Goal: Task Accomplishment & Management: Use online tool/utility

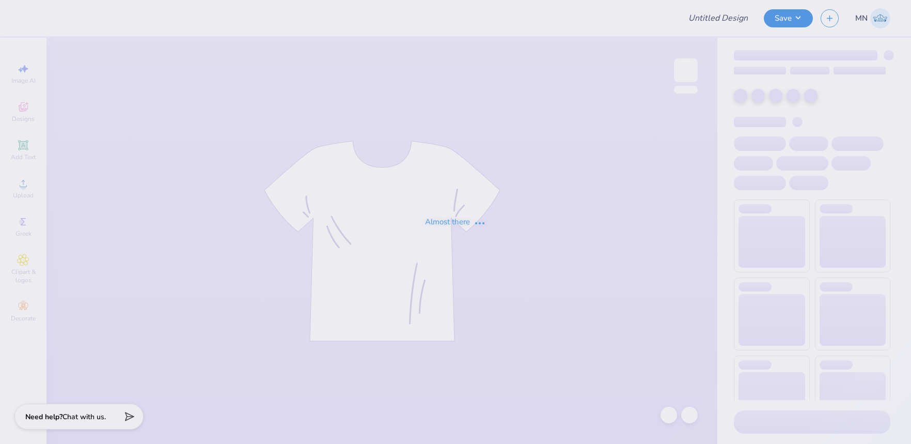
type input "Big/Lil Tees"
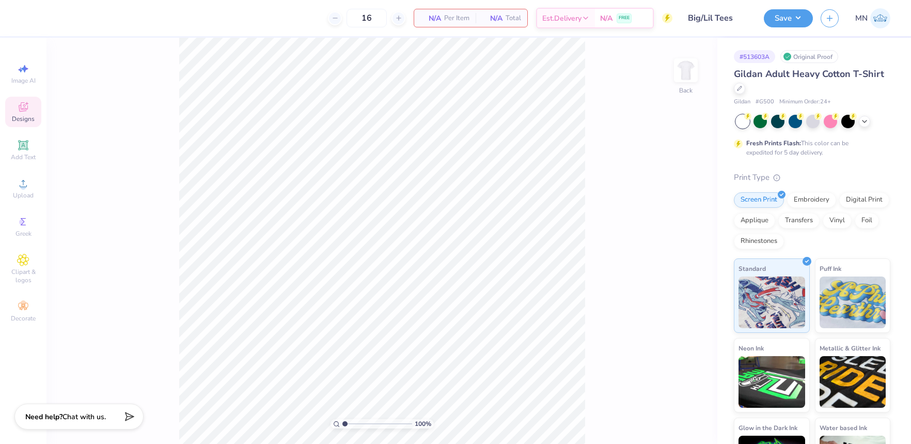
click at [26, 115] on span "Designs" at bounding box center [23, 119] width 23 height 8
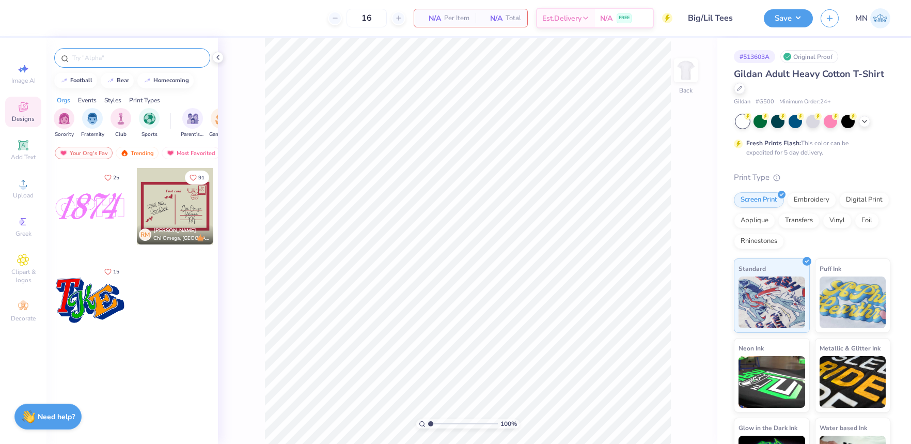
click at [116, 50] on div at bounding box center [132, 58] width 156 height 20
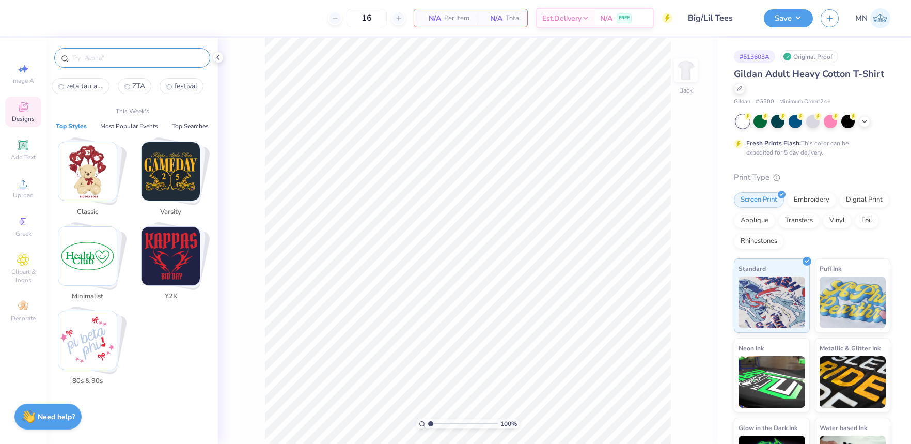
click at [122, 56] on input "text" at bounding box center [137, 58] width 132 height 10
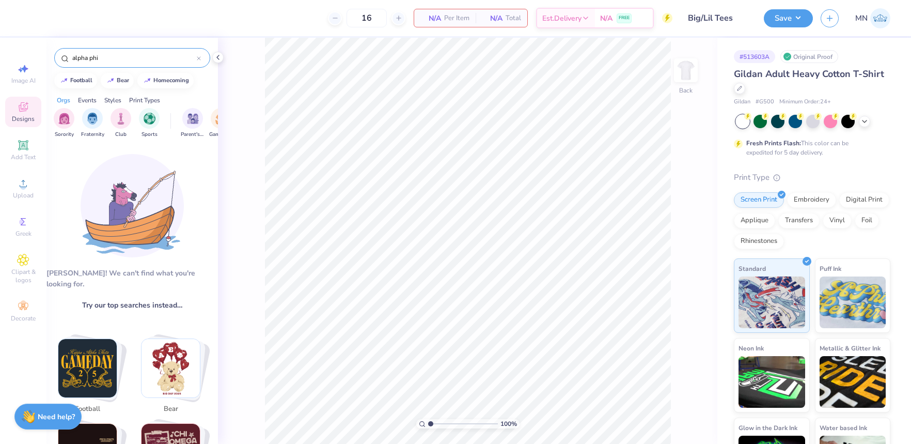
type input "alpha phi"
click at [216, 57] on icon at bounding box center [218, 57] width 8 height 8
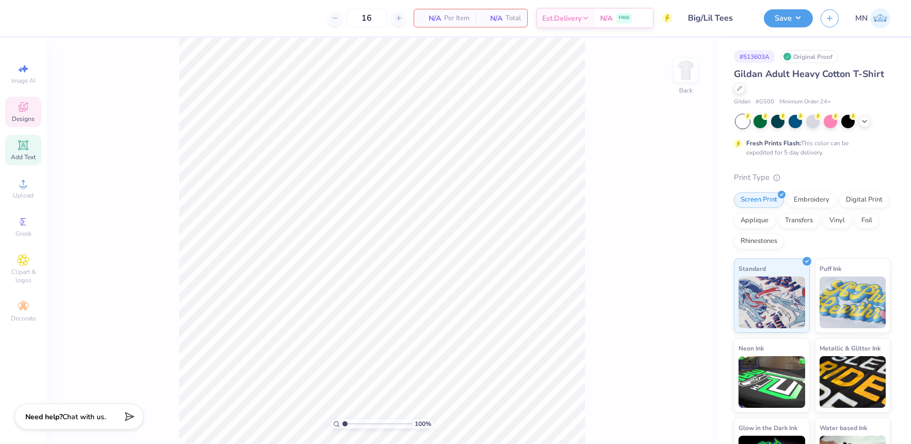
click at [35, 155] on span "Add Text" at bounding box center [23, 157] width 25 height 8
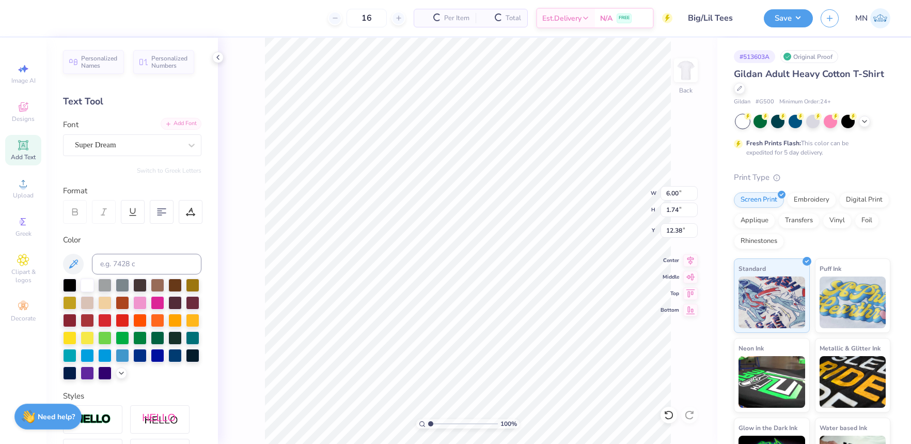
click at [186, 122] on div "Add Font" at bounding box center [181, 124] width 41 height 12
click at [184, 121] on div "Add Font" at bounding box center [181, 124] width 41 height 12
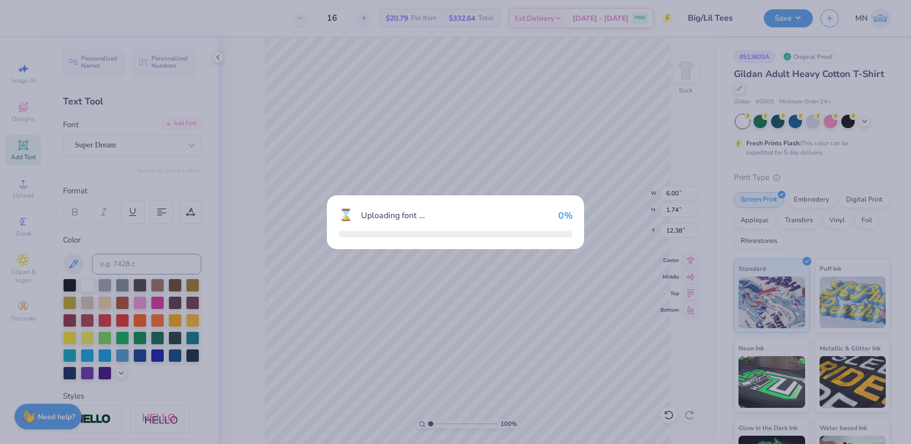
type input "4.27"
type input "2.20"
type input "12.15"
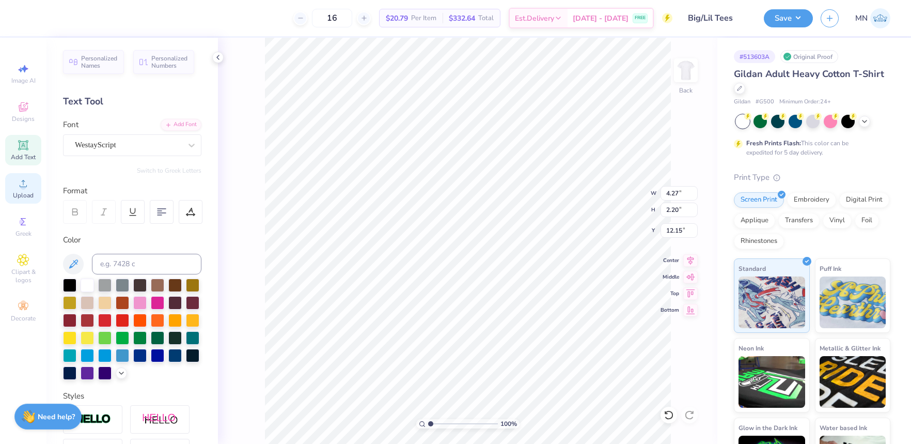
click at [30, 190] on div "Upload" at bounding box center [23, 188] width 36 height 30
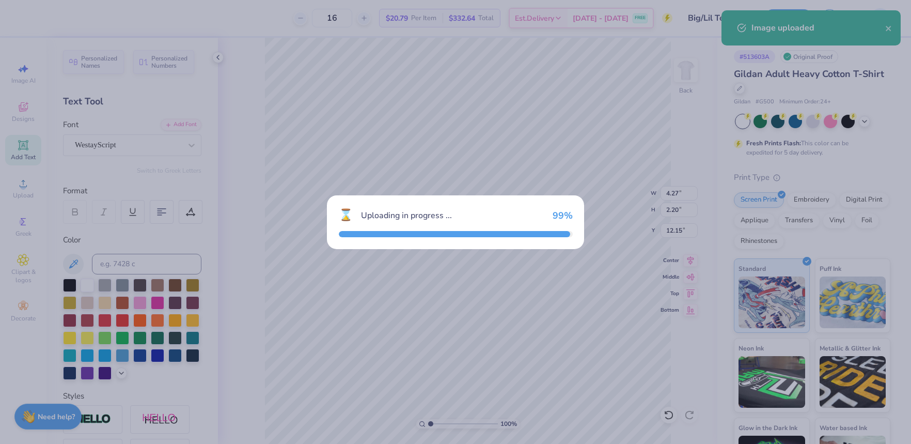
type input "15.00"
type input "11.38"
type input "7.56"
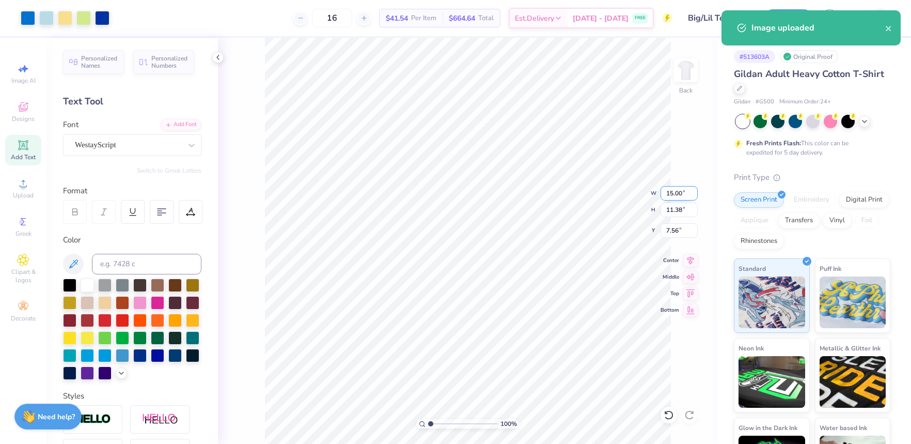
click at [679, 199] on input "15.00" at bounding box center [679, 193] width 37 height 14
type input "12.00"
type input "9.11"
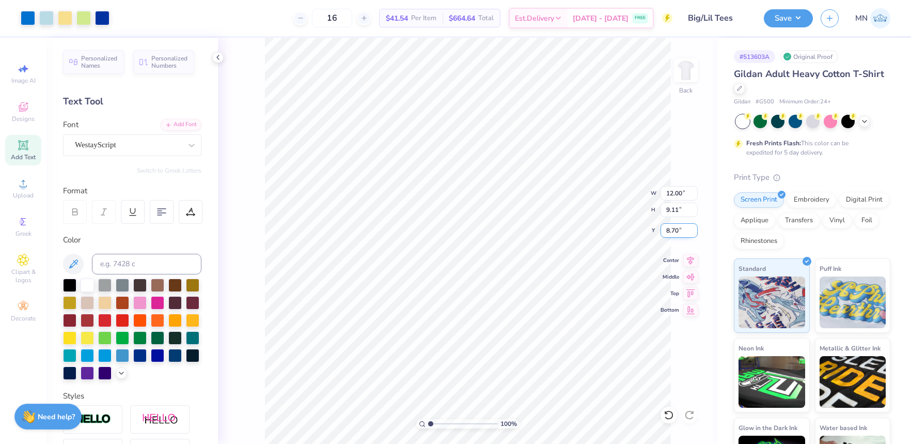
click at [668, 233] on input "8.70" at bounding box center [679, 230] width 37 height 14
type input "3.00"
type input "12.00"
type input "9.11"
type input "3.00"
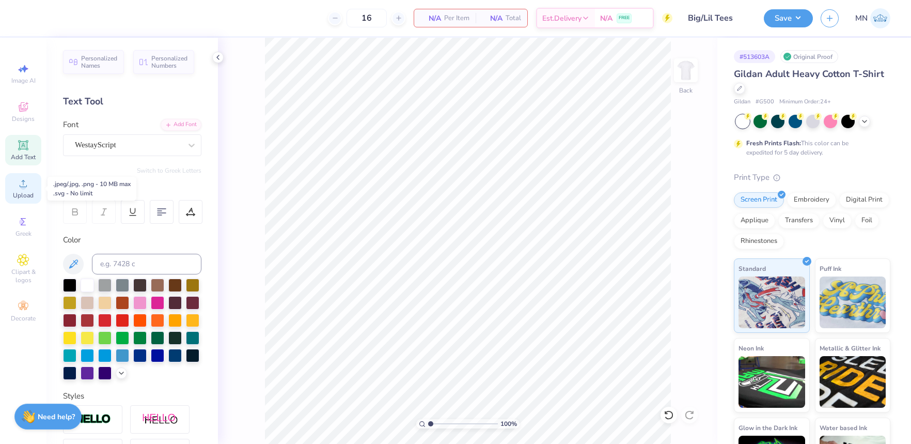
drag, startPoint x: 18, startPoint y: 191, endPoint x: 25, endPoint y: 189, distance: 6.9
click at [19, 191] on span "Upload" at bounding box center [23, 195] width 21 height 8
click at [27, 185] on icon at bounding box center [23, 183] width 12 height 12
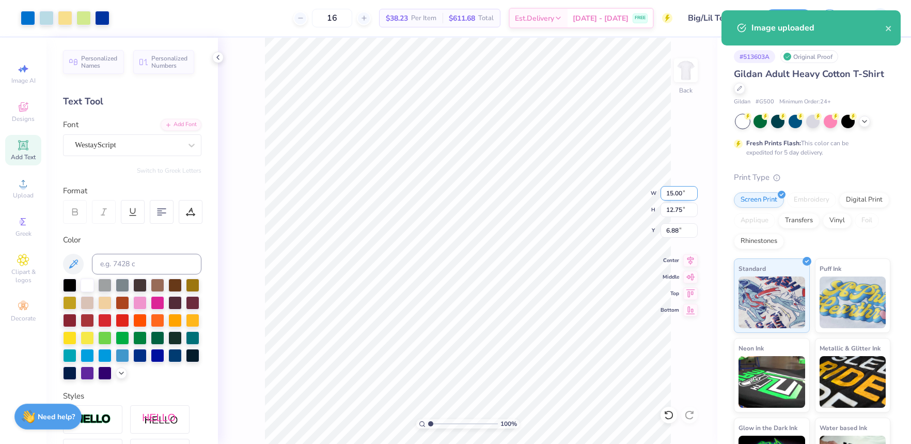
click at [680, 193] on input "15.00" at bounding box center [679, 193] width 37 height 14
type input "12.00"
type input "10.20"
drag, startPoint x: 668, startPoint y: 233, endPoint x: 692, endPoint y: 245, distance: 26.6
click at [669, 234] on input "8.15" at bounding box center [679, 230] width 37 height 14
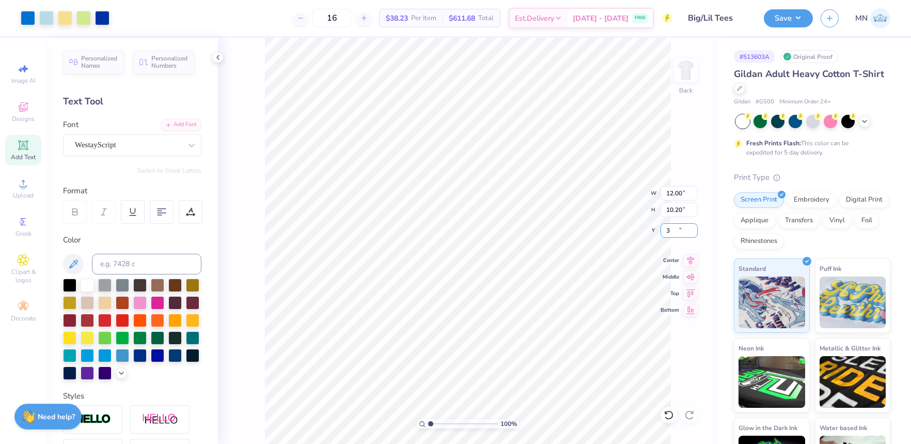
type input "3.00"
drag, startPoint x: 782, startPoint y: 22, endPoint x: 785, endPoint y: 28, distance: 7.4
click at [781, 22] on button "Save" at bounding box center [788, 18] width 49 height 18
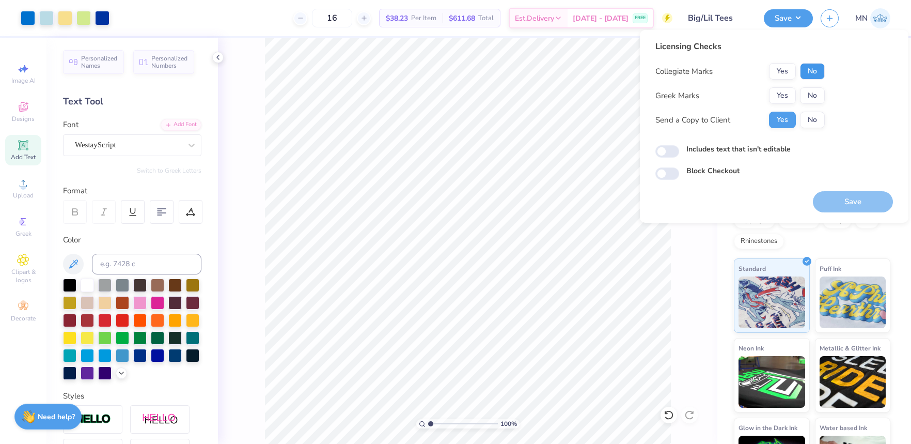
click at [819, 79] on button "No" at bounding box center [812, 71] width 25 height 17
drag, startPoint x: 786, startPoint y: 92, endPoint x: 797, endPoint y: 109, distance: 19.3
click at [786, 93] on button "Yes" at bounding box center [782, 95] width 27 height 17
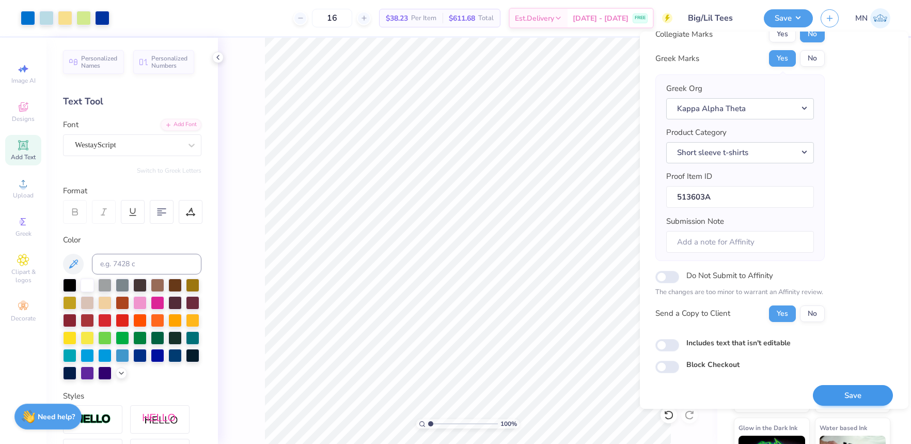
scroll to position [46, 0]
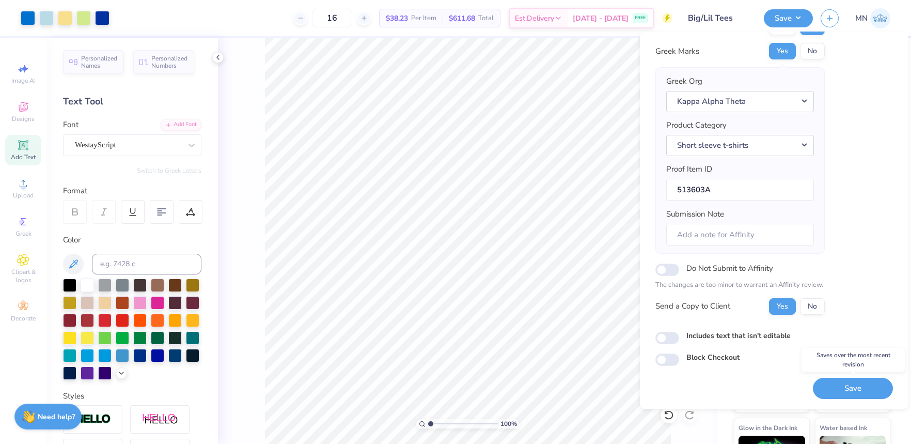
drag, startPoint x: 828, startPoint y: 382, endPoint x: 823, endPoint y: 378, distance: 6.6
click at [828, 382] on button "Save" at bounding box center [853, 388] width 80 height 21
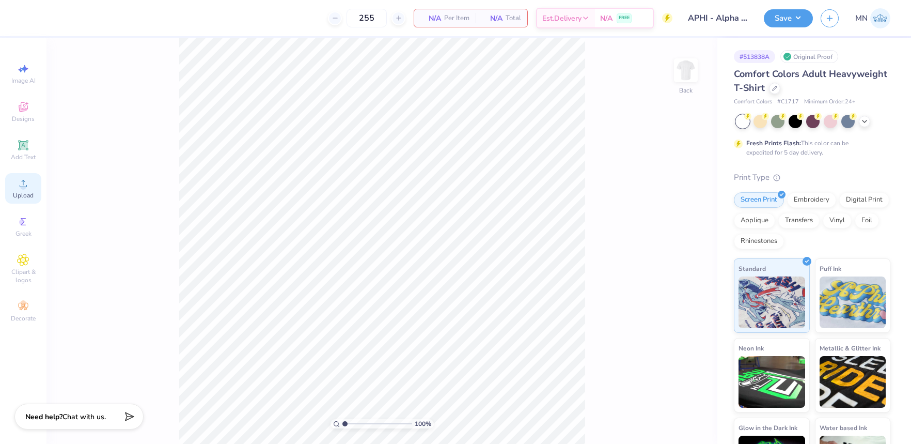
click at [27, 185] on icon at bounding box center [23, 183] width 12 height 12
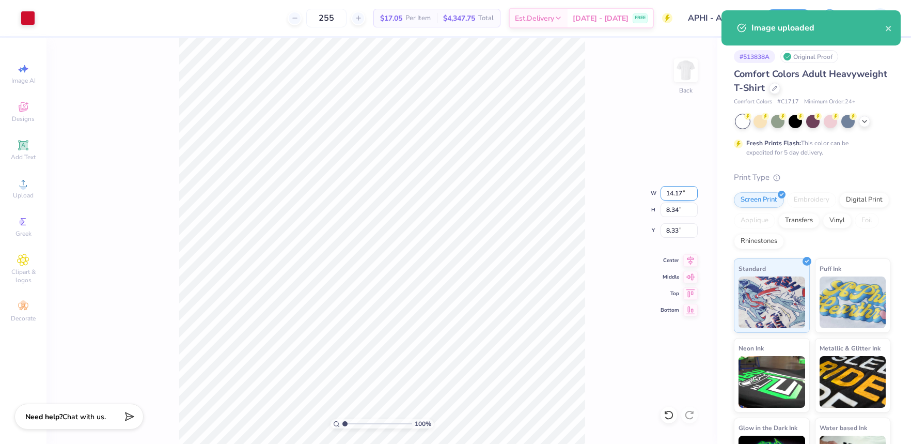
click at [675, 195] on input "14.17" at bounding box center [679, 193] width 37 height 14
type input "11.00"
type input "6.47"
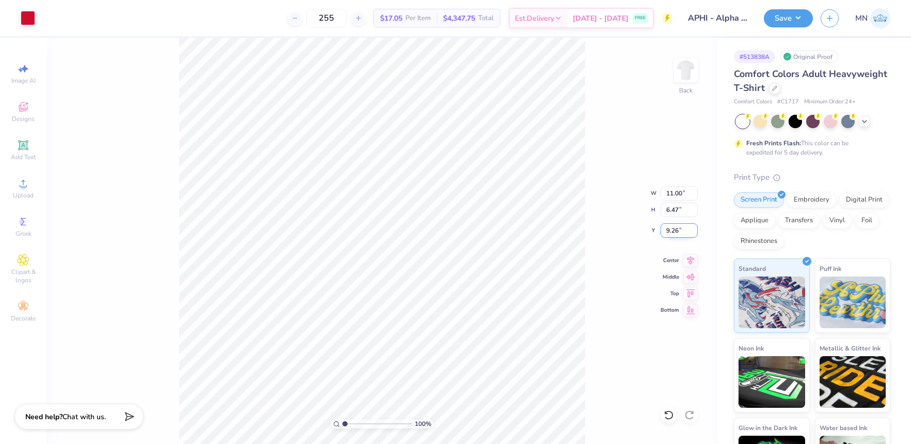
click at [677, 229] on input "9.26" at bounding box center [679, 230] width 37 height 14
type input "3.00"
drag, startPoint x: 684, startPoint y: 229, endPoint x: 692, endPoint y: 227, distance: 8.2
click at [688, 228] on input "3.00" at bounding box center [679, 230] width 37 height 14
type input "2.00"
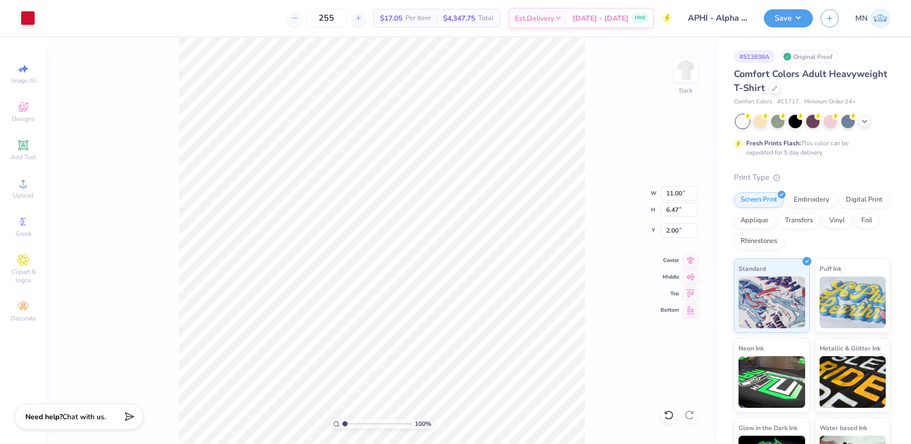
click at [785, 22] on button "Save" at bounding box center [788, 18] width 49 height 18
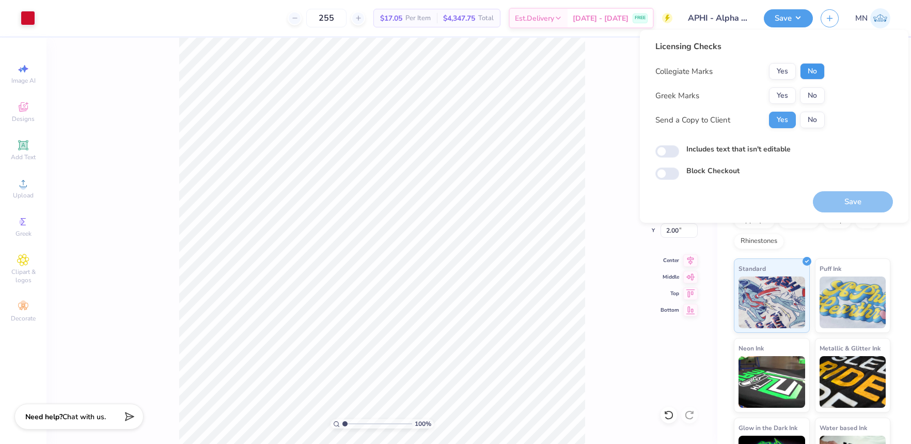
click at [819, 73] on button "No" at bounding box center [812, 71] width 25 height 17
drag, startPoint x: 816, startPoint y: 89, endPoint x: 855, endPoint y: 227, distance: 142.9
click at [816, 90] on button "No" at bounding box center [812, 95] width 25 height 17
click at [851, 199] on button "Save" at bounding box center [853, 201] width 80 height 21
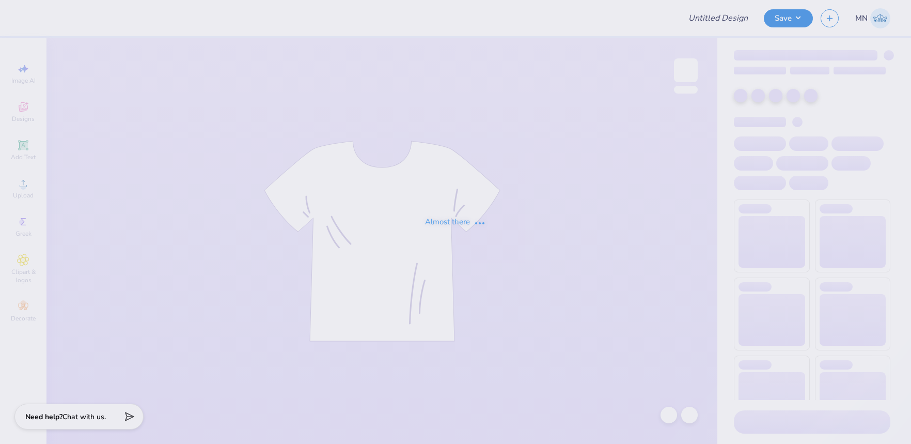
type input "rush 2"
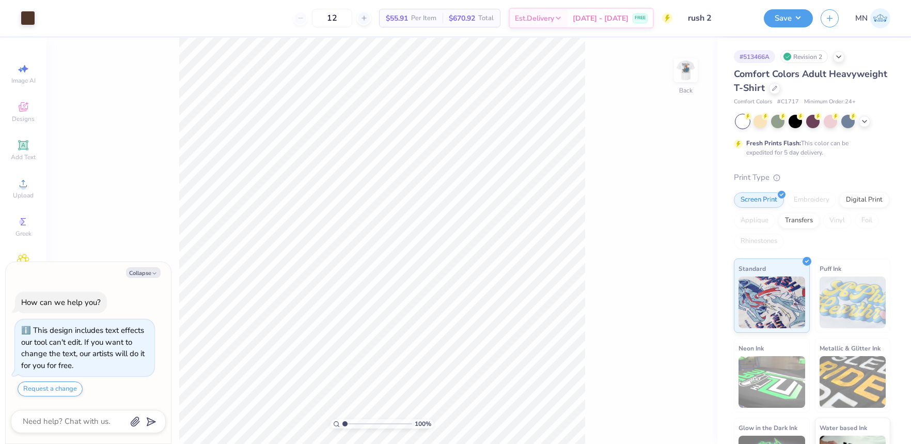
drag, startPoint x: 687, startPoint y: 75, endPoint x: 738, endPoint y: 64, distance: 52.9
click at [687, 75] on img at bounding box center [686, 70] width 21 height 21
click at [149, 273] on button "Collapse" at bounding box center [143, 272] width 35 height 11
type textarea "x"
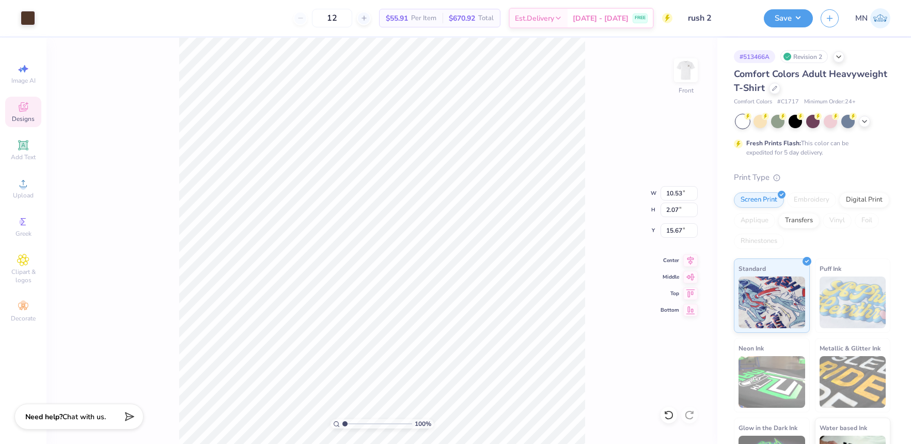
type input "11.71"
type input "15.00"
type input "3.00"
type input "10.53"
type input "2.07"
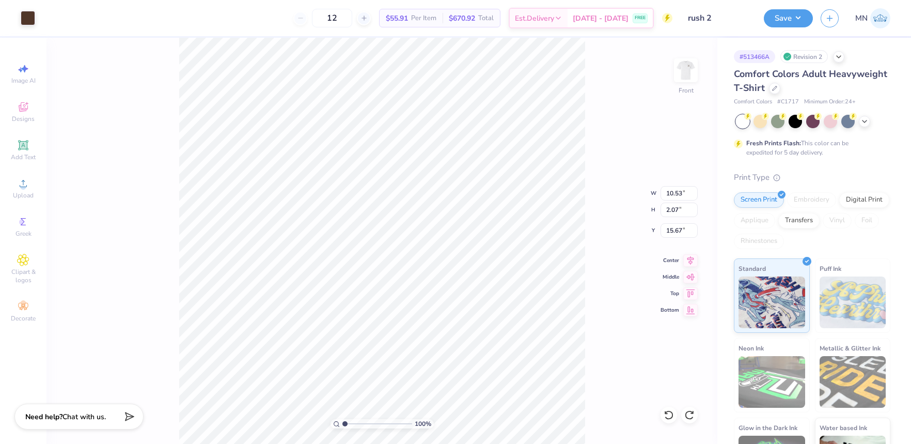
type input "19.10"
click at [461, 328] on li "Group" at bounding box center [474, 330] width 81 height 20
type input "11.71"
type input "15.00"
type input "3.00"
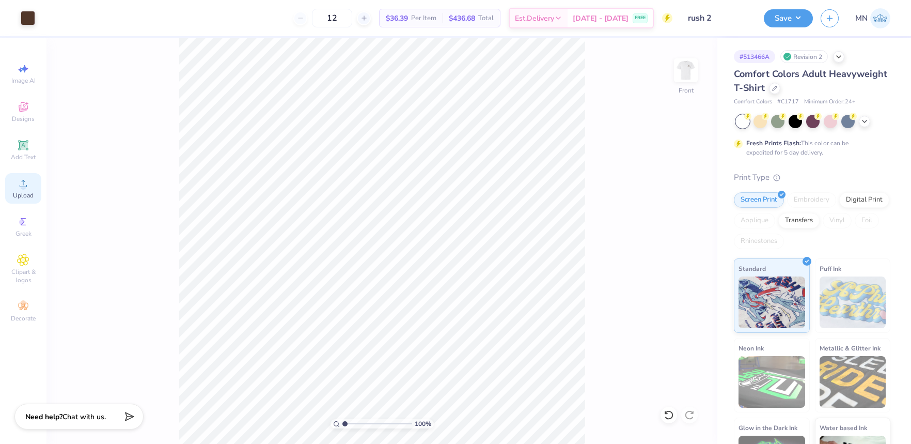
click at [35, 189] on div "Upload" at bounding box center [23, 188] width 36 height 30
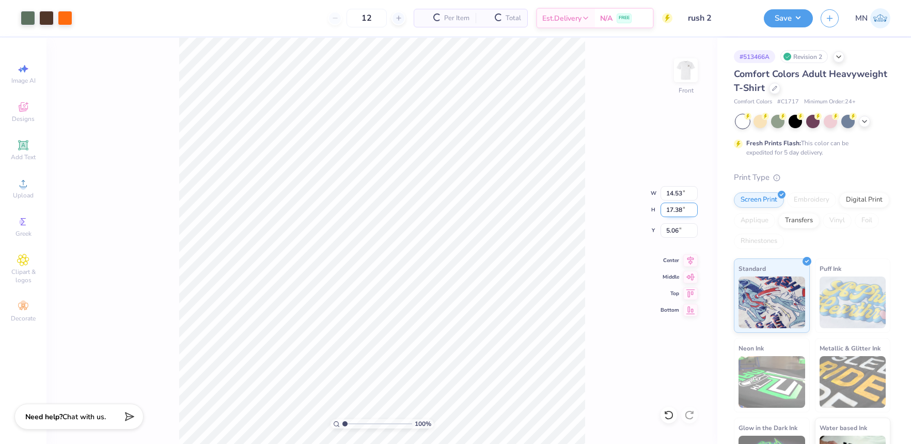
click at [679, 208] on input "17.38" at bounding box center [679, 210] width 37 height 14
type input "13"
type input "10.87"
type input "13.00"
click at [670, 230] on input "7.25" at bounding box center [679, 230] width 37 height 14
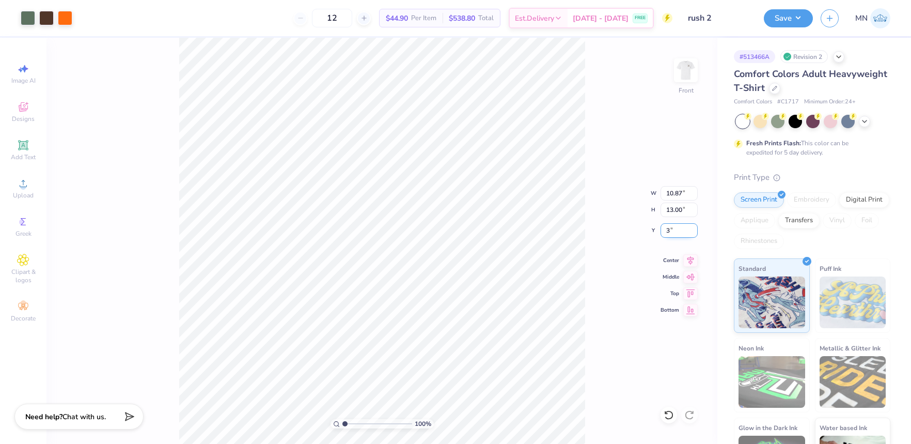
type input "3.00"
click at [678, 198] on input "10.53" at bounding box center [679, 193] width 37 height 14
type input "10.87"
type input "13.00"
type input "3.00"
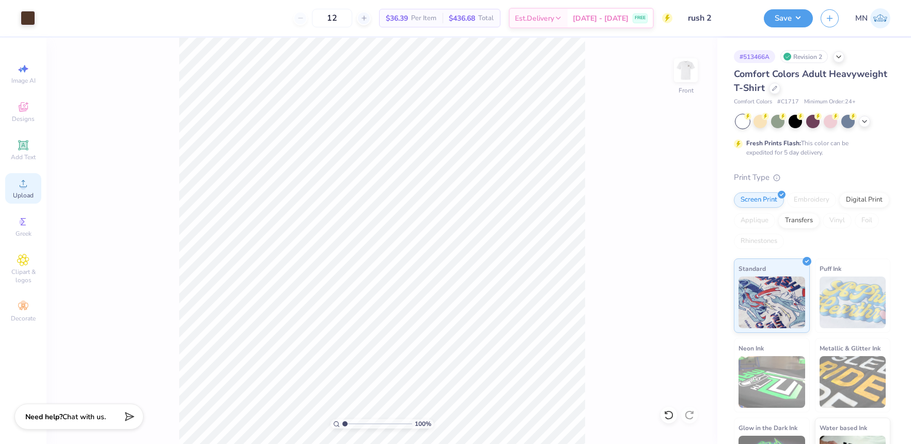
click at [25, 193] on span "Upload" at bounding box center [23, 195] width 21 height 8
click at [24, 187] on icon at bounding box center [23, 183] width 7 height 7
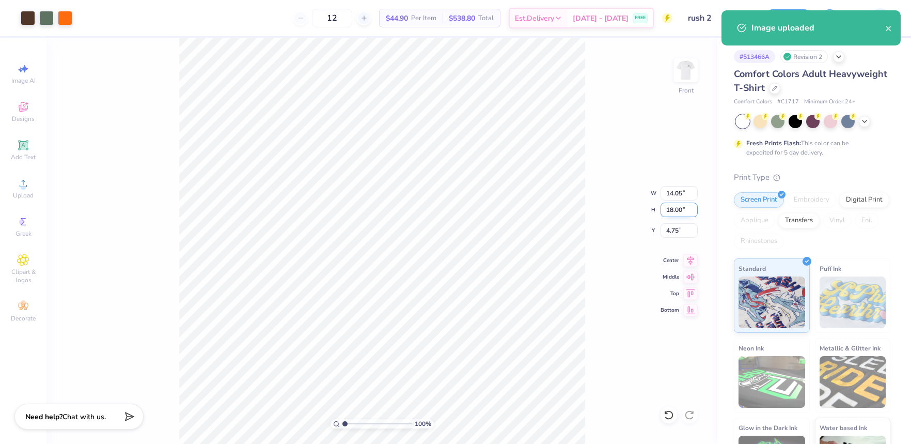
click at [669, 210] on input "18.00" at bounding box center [679, 210] width 37 height 14
click at [682, 197] on input "14.05" at bounding box center [679, 193] width 37 height 14
click at [682, 209] on input "18.00" at bounding box center [679, 210] width 37 height 14
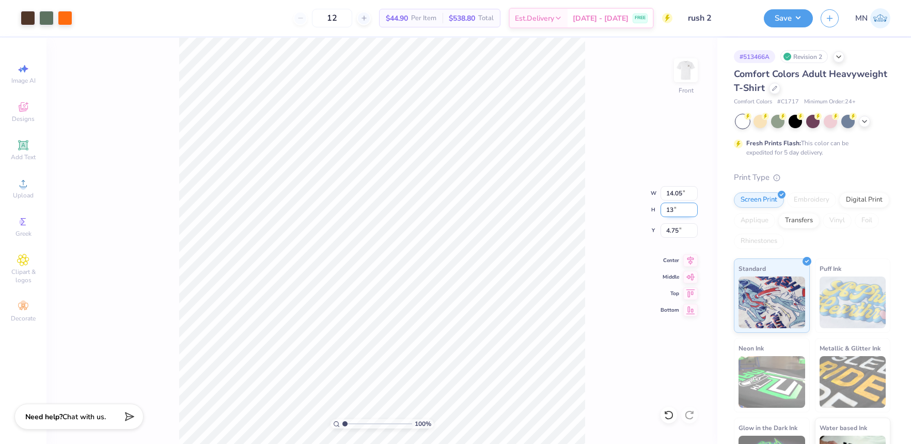
type input "13"
type input "10.14"
type input "13.00"
drag, startPoint x: 670, startPoint y: 225, endPoint x: 708, endPoint y: 227, distance: 38.3
click at [671, 225] on input "7.25" at bounding box center [679, 230] width 37 height 14
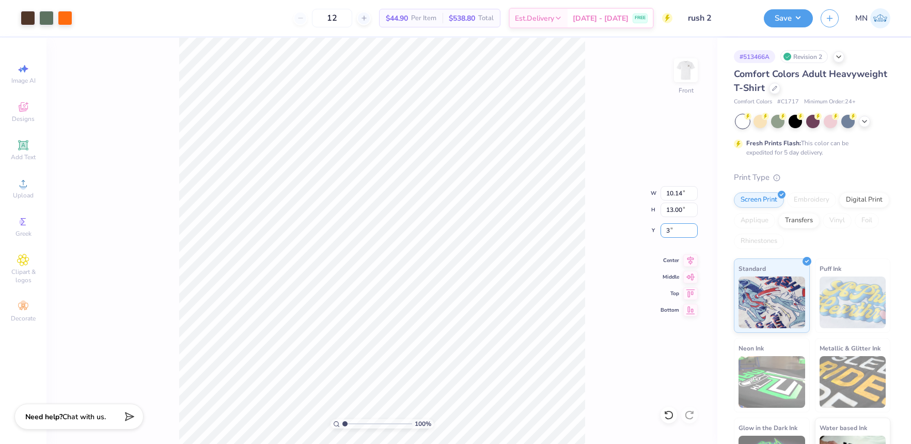
type input "3.00"
type input "10.87"
type input "2.14"
type input "19.07"
click at [675, 197] on input "10.87" at bounding box center [679, 193] width 37 height 14
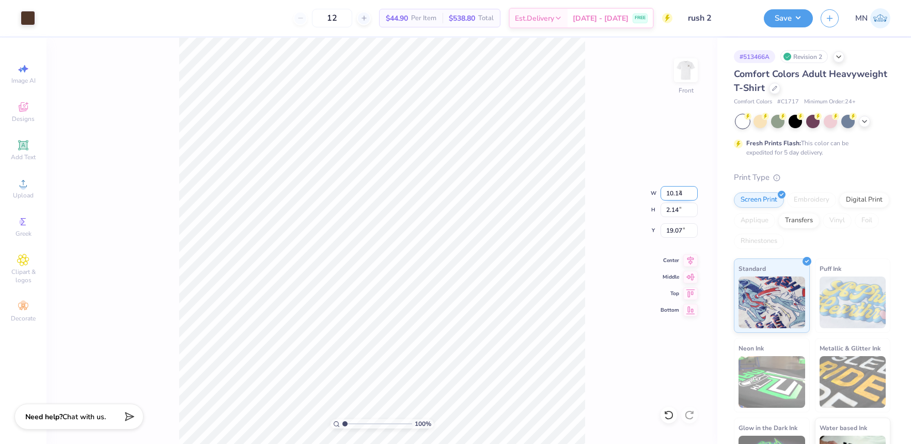
type input "10.14"
type input "1.99"
type input "14.01"
type input "9.39"
type input "1.85"
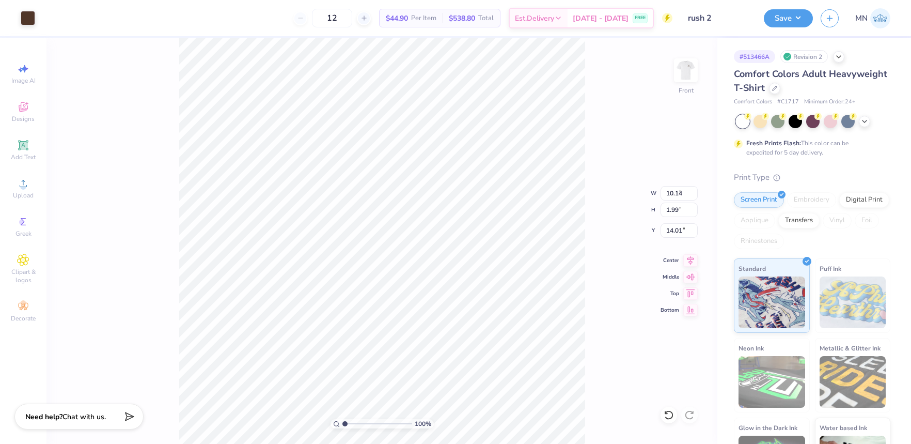
type input "14.15"
type input "10.14"
type input "13.00"
type input "3.00"
click at [450, 426] on li "Send to Back" at bounding box center [453, 431] width 81 height 20
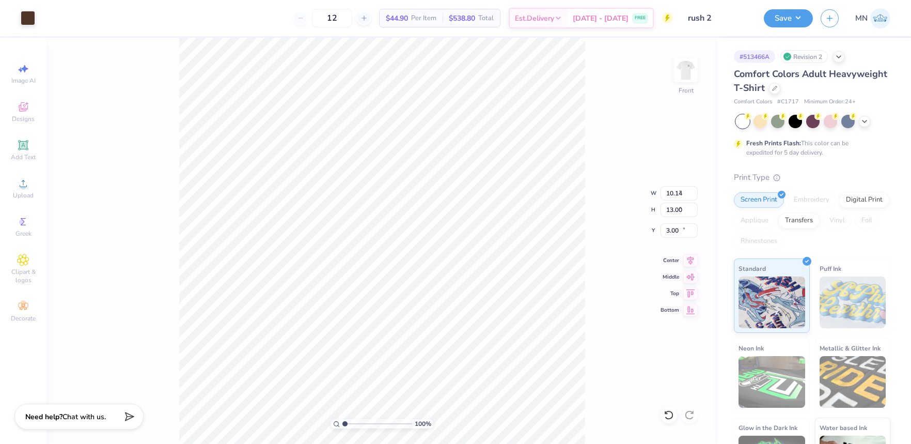
type input "9.39"
type input "1.85"
type input "14.15"
drag, startPoint x: 346, startPoint y: 423, endPoint x: 352, endPoint y: 423, distance: 6.7
type input "2.1"
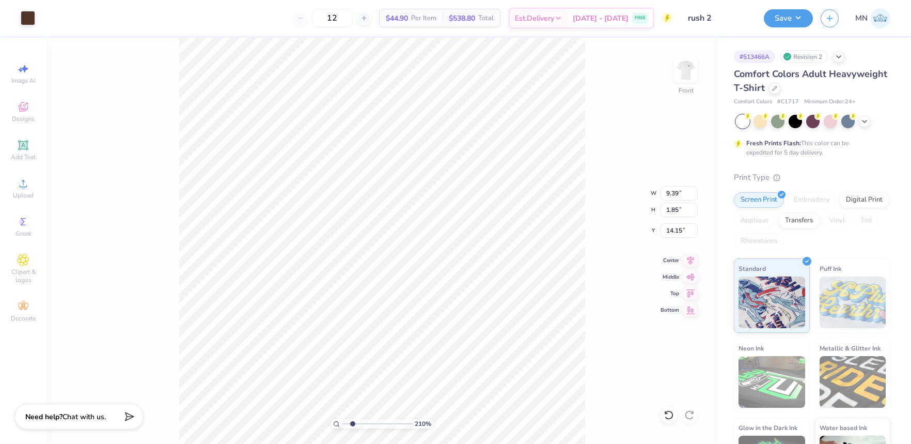
click at [352, 423] on input "range" at bounding box center [378, 423] width 70 height 9
type input "13.93"
type input "9.31"
type input "1.83"
type input "13.94"
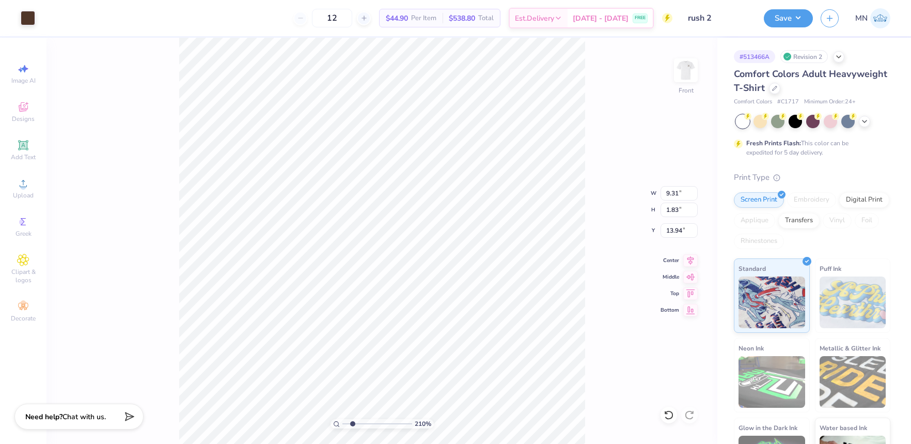
type input "9.23"
type input "1.81"
type input "13.96"
drag, startPoint x: 352, startPoint y: 425, endPoint x: 339, endPoint y: 424, distance: 13.4
type input "1"
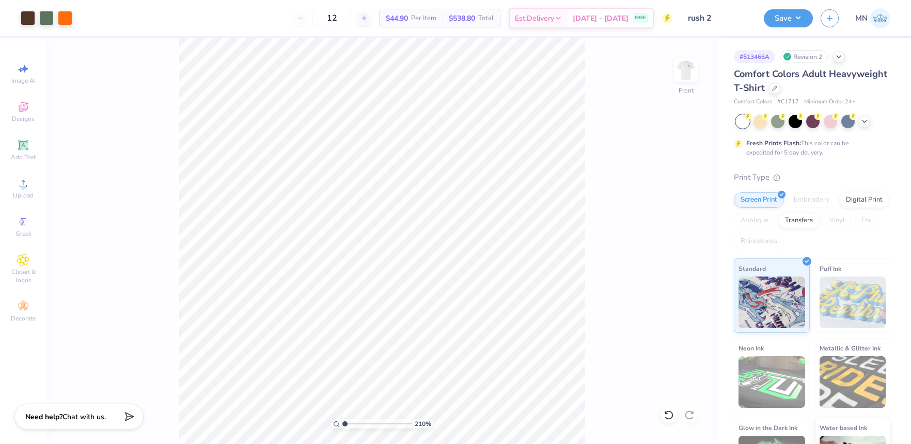
click at [343, 425] on input "range" at bounding box center [378, 423] width 70 height 9
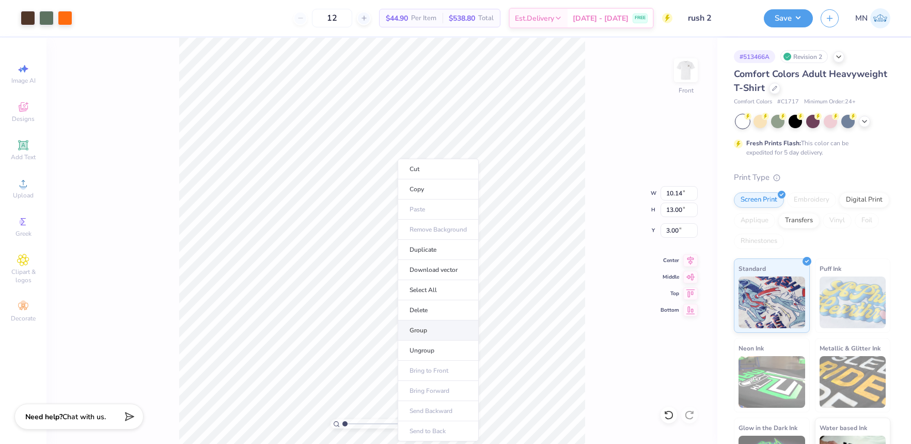
click at [417, 321] on li "Group" at bounding box center [438, 330] width 81 height 20
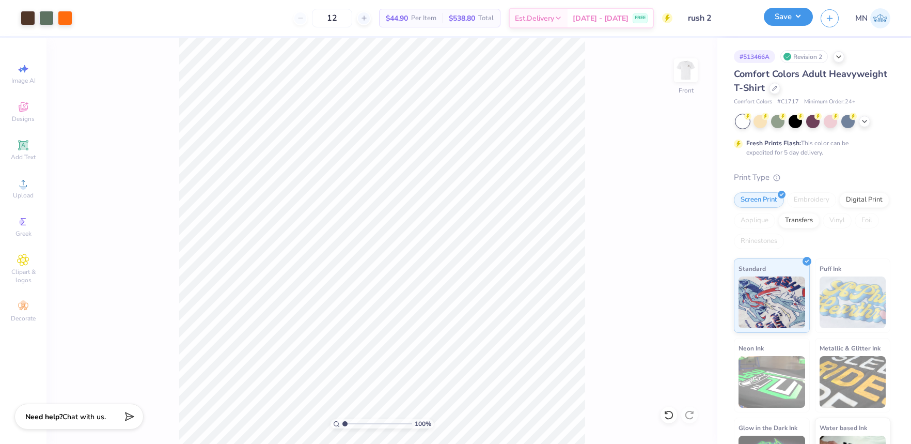
click at [785, 21] on button "Save" at bounding box center [788, 17] width 49 height 18
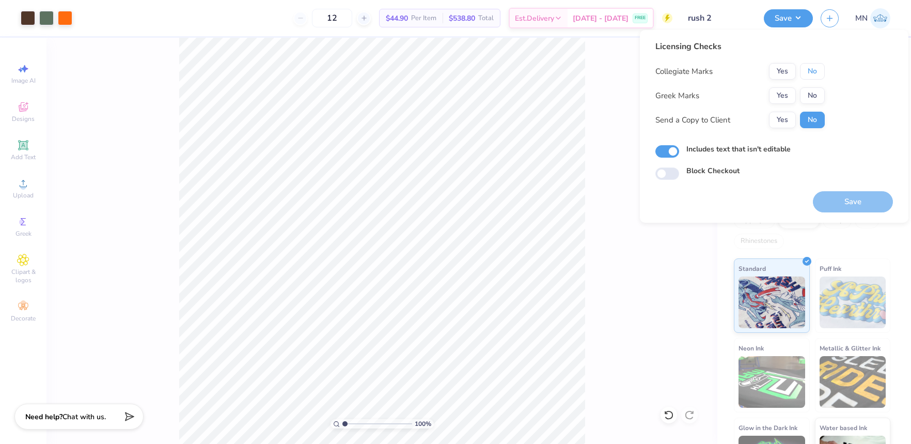
drag, startPoint x: 808, startPoint y: 70, endPoint x: 795, endPoint y: 86, distance: 20.2
click at [807, 73] on button "No" at bounding box center [812, 71] width 25 height 17
drag, startPoint x: 784, startPoint y: 96, endPoint x: 788, endPoint y: 106, distance: 10.9
click at [785, 98] on button "Yes" at bounding box center [782, 95] width 27 height 17
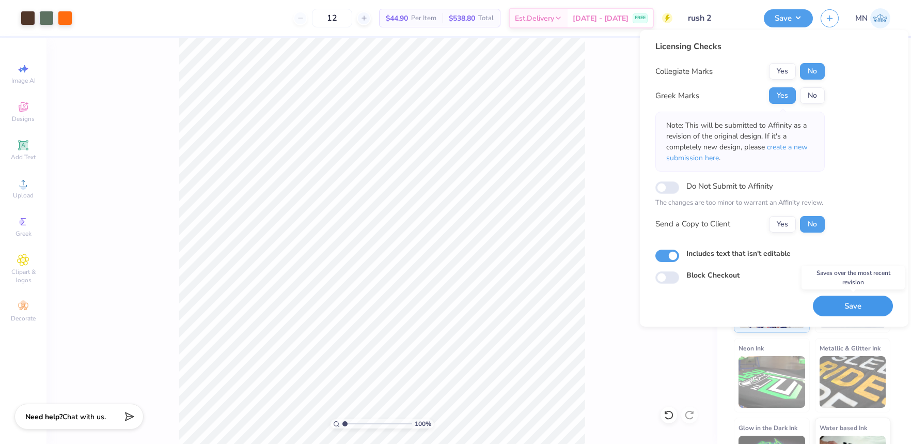
drag, startPoint x: 850, startPoint y: 309, endPoint x: 792, endPoint y: 193, distance: 129.9
click at [850, 309] on button "Save" at bounding box center [853, 306] width 80 height 21
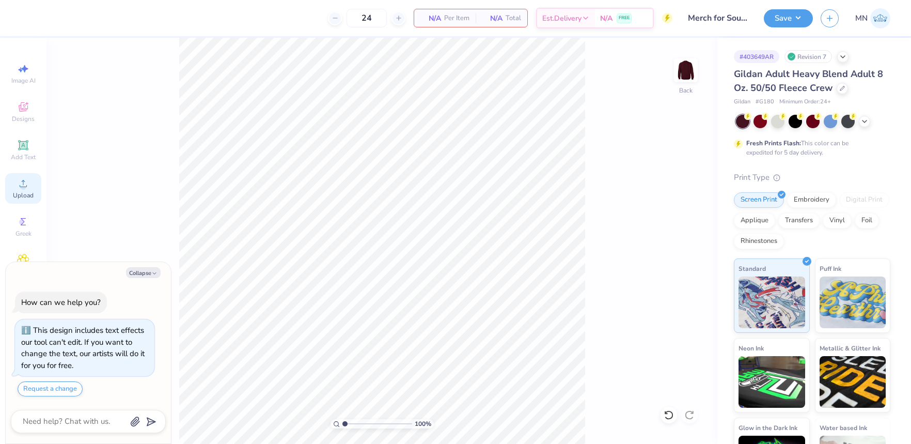
drag, startPoint x: 20, startPoint y: 192, endPoint x: 33, endPoint y: 194, distance: 13.0
click at [25, 193] on span "Upload" at bounding box center [23, 195] width 21 height 8
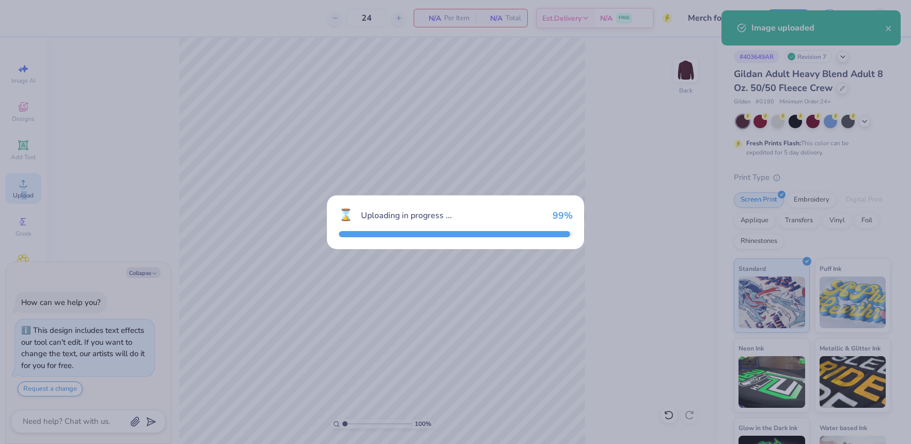
type textarea "x"
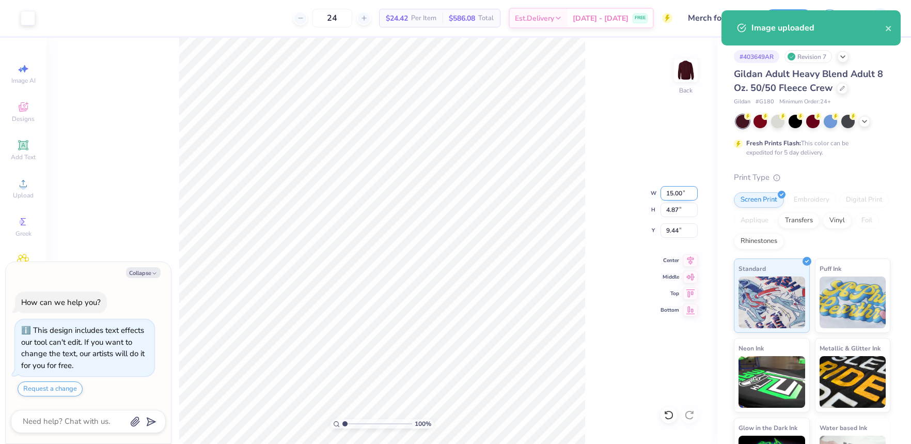
click at [677, 190] on input "15.00" at bounding box center [679, 193] width 37 height 14
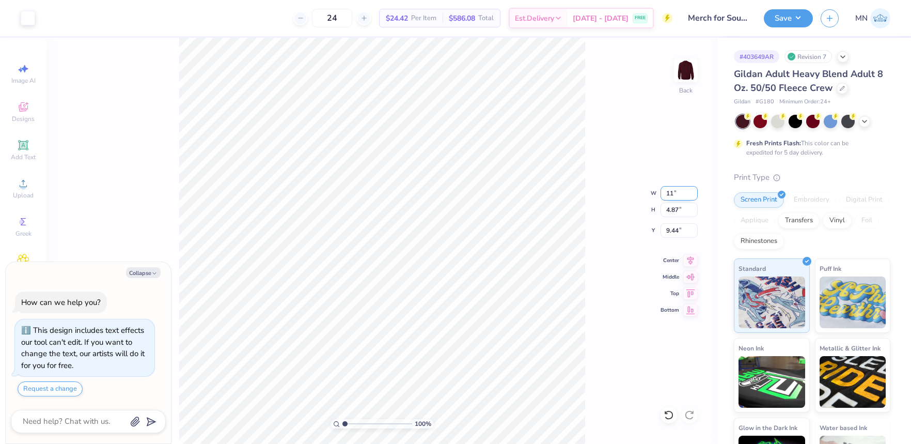
type input "11"
type textarea "x"
type input "11.00"
type input "3.57"
click at [672, 225] on input "10.09" at bounding box center [679, 230] width 37 height 14
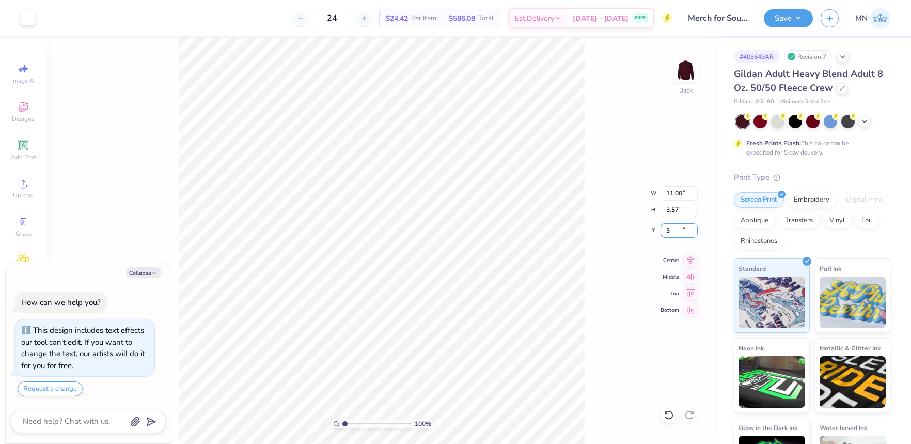
type input "3"
type textarea "x"
type input "3.00"
drag, startPoint x: 789, startPoint y: 19, endPoint x: 792, endPoint y: 26, distance: 8.3
click at [789, 19] on button "Save" at bounding box center [788, 18] width 49 height 18
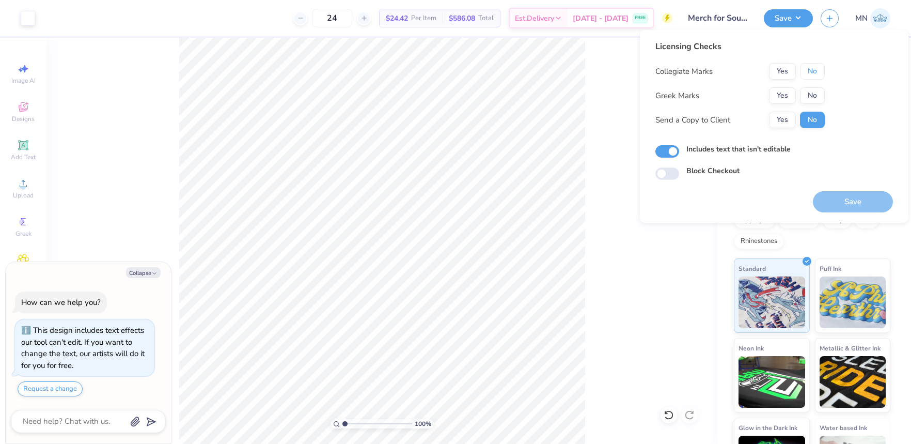
drag, startPoint x: 818, startPoint y: 64, endPoint x: 815, endPoint y: 86, distance: 22.4
click at [818, 64] on button "No" at bounding box center [812, 71] width 25 height 17
click at [812, 97] on button "No" at bounding box center [812, 95] width 25 height 17
click at [844, 196] on button "Save" at bounding box center [853, 201] width 80 height 21
type textarea "x"
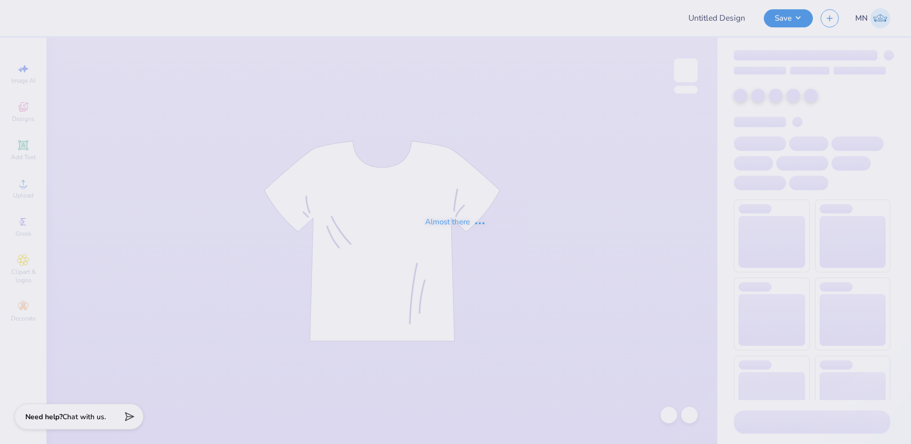
type input "APHI - Alpha Feast"
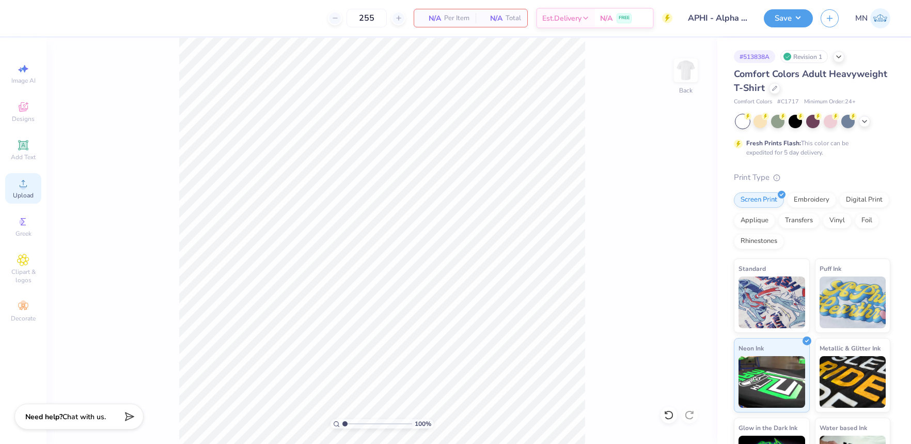
click at [18, 175] on div "Upload" at bounding box center [23, 188] width 36 height 30
click at [29, 187] on div "Upload" at bounding box center [23, 188] width 36 height 30
click at [20, 189] on icon at bounding box center [23, 183] width 12 height 12
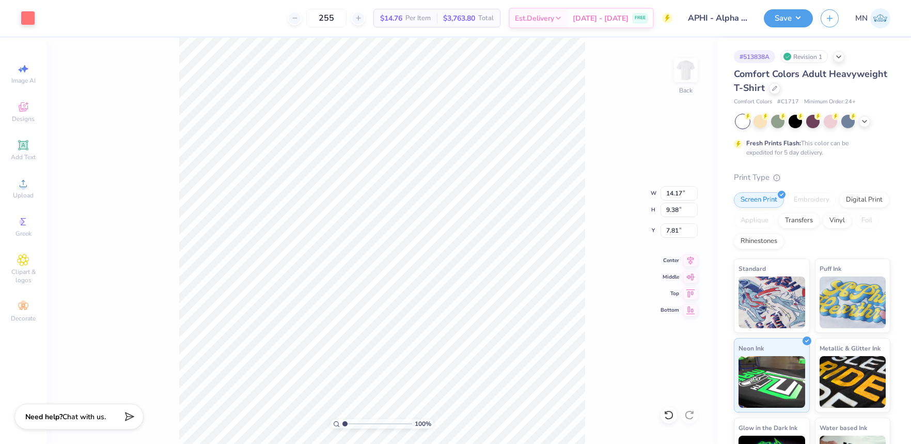
drag, startPoint x: 30, startPoint y: 18, endPoint x: 47, endPoint y: 48, distance: 34.2
click at [30, 19] on div at bounding box center [28, 18] width 14 height 14
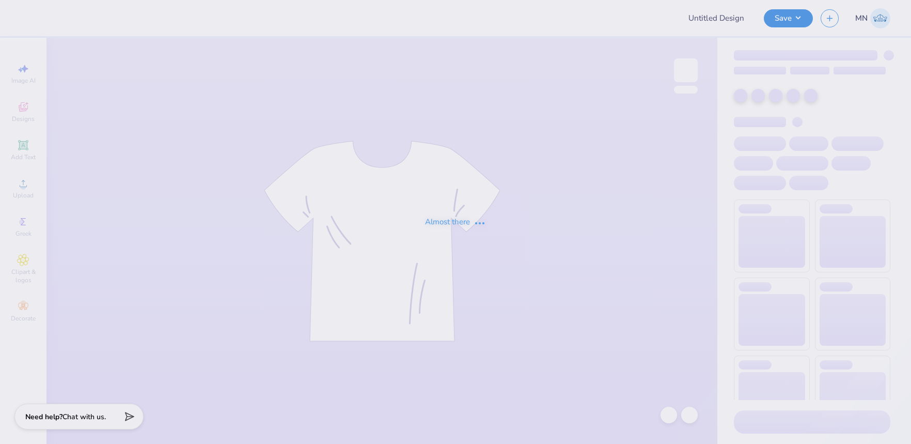
type input "APHI - Alpha Feast"
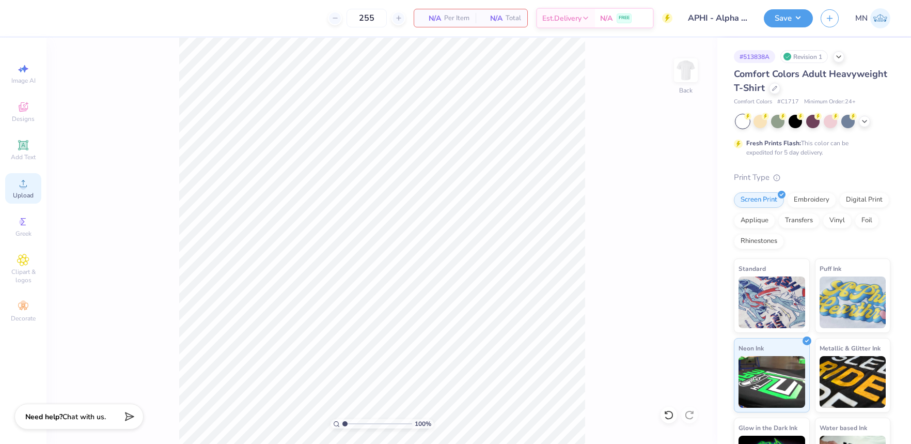
click at [23, 186] on icon at bounding box center [23, 183] width 12 height 12
click at [777, 320] on img at bounding box center [772, 301] width 67 height 52
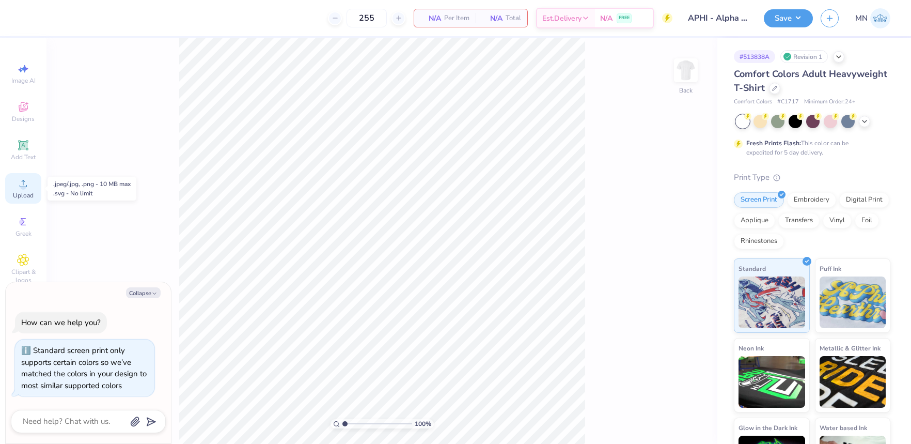
click at [24, 183] on icon at bounding box center [23, 183] width 12 height 12
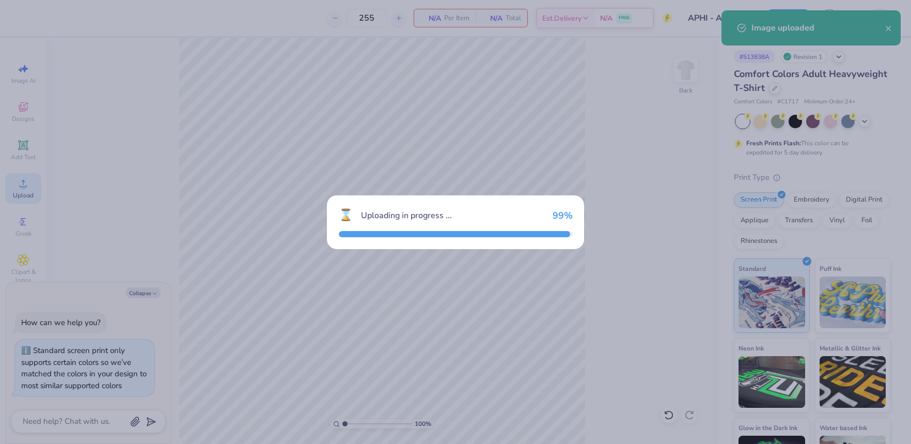
type textarea "x"
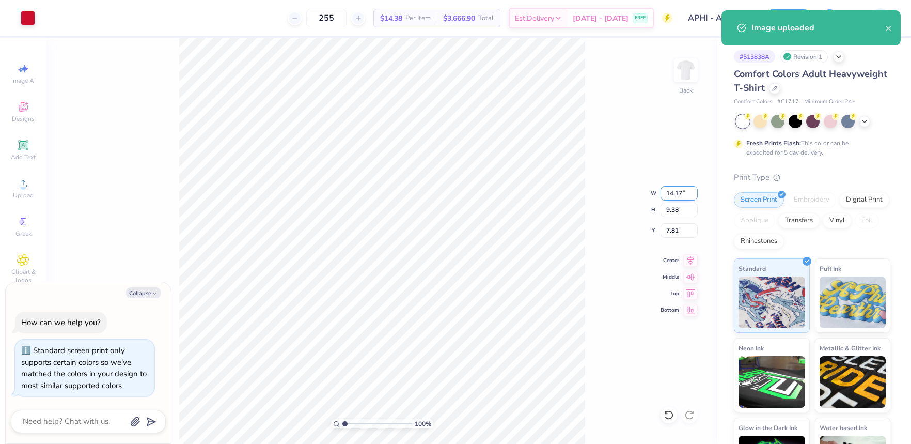
click at [679, 194] on input "14.17" at bounding box center [679, 193] width 37 height 14
type input "9"
type textarea "x"
type input "9.00"
type input "5.95"
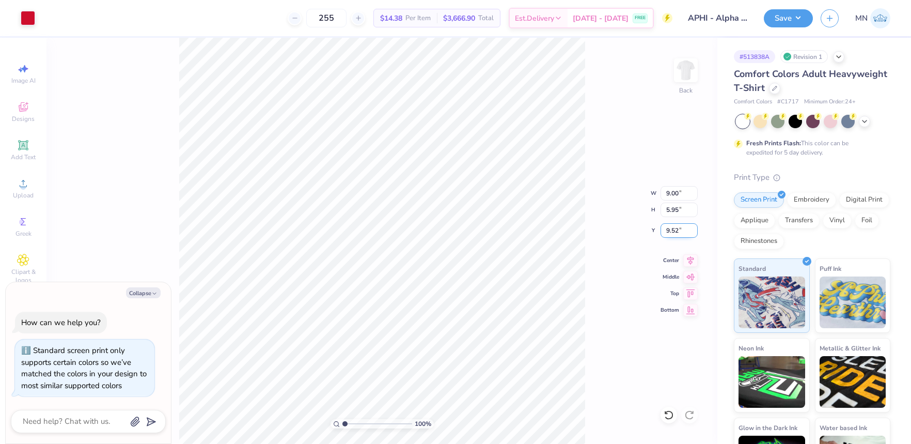
click at [667, 235] on input "9.52" at bounding box center [679, 230] width 37 height 14
type input "3"
type textarea "x"
type input "3.00"
click at [781, 20] on button "Save" at bounding box center [788, 17] width 49 height 18
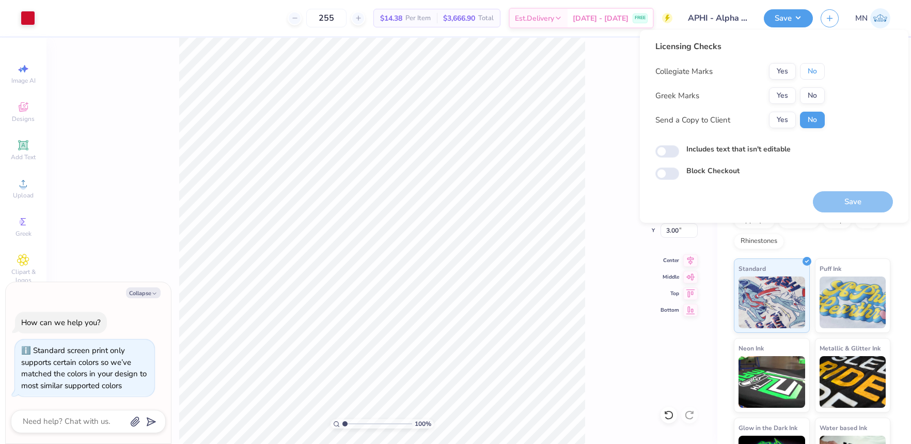
drag, startPoint x: 815, startPoint y: 69, endPoint x: 815, endPoint y: 86, distance: 16.5
click at [815, 70] on button "No" at bounding box center [812, 71] width 25 height 17
drag, startPoint x: 815, startPoint y: 86, endPoint x: 824, endPoint y: 150, distance: 65.1
click at [814, 93] on button "No" at bounding box center [812, 95] width 25 height 17
drag, startPoint x: 834, startPoint y: 197, endPoint x: 811, endPoint y: 182, distance: 28.1
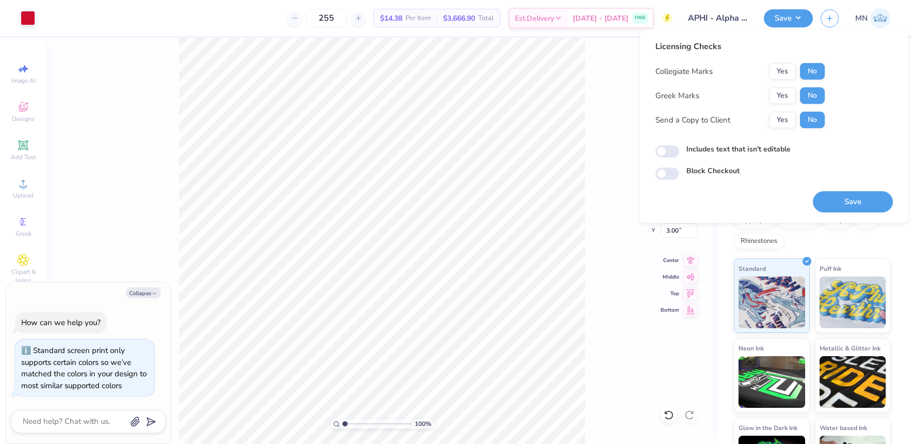
click at [834, 197] on button "Save" at bounding box center [853, 201] width 80 height 21
type textarea "x"
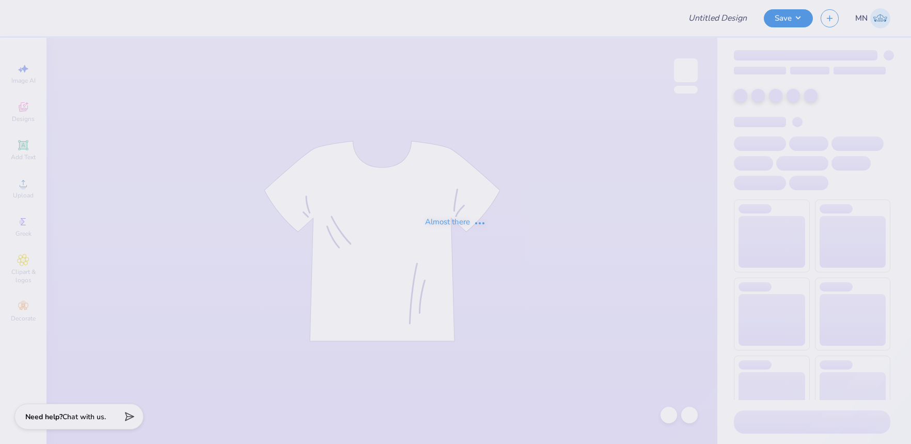
type input "Shirts for LHM!"
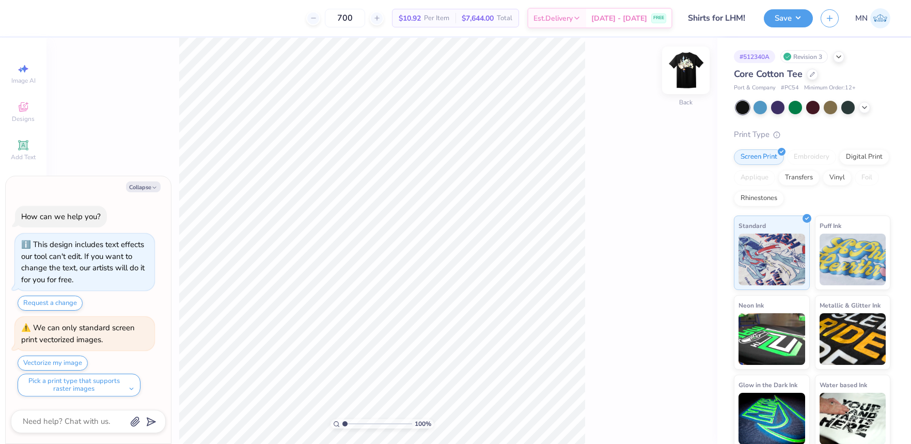
click at [676, 63] on img at bounding box center [685, 70] width 41 height 41
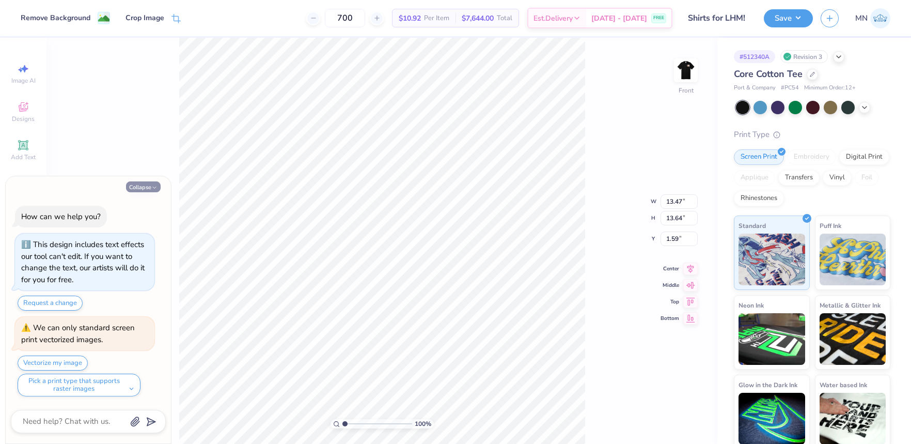
click at [142, 188] on button "Collapse" at bounding box center [143, 186] width 35 height 11
type textarea "x"
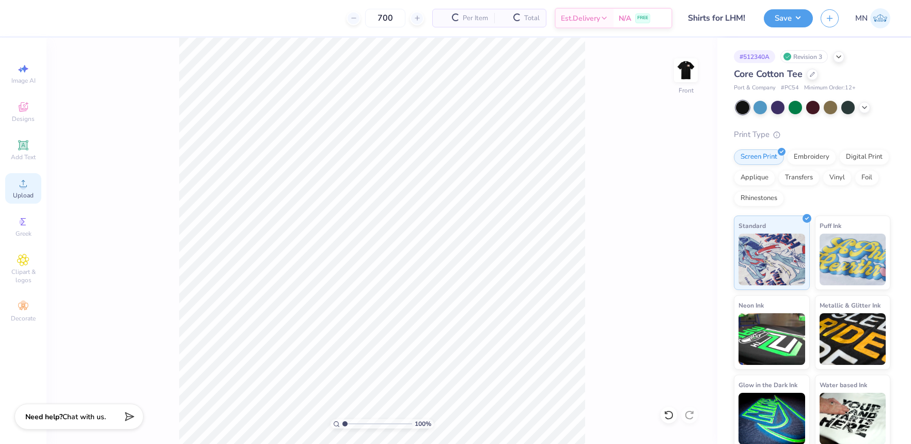
click at [9, 190] on div "Upload" at bounding box center [23, 188] width 36 height 30
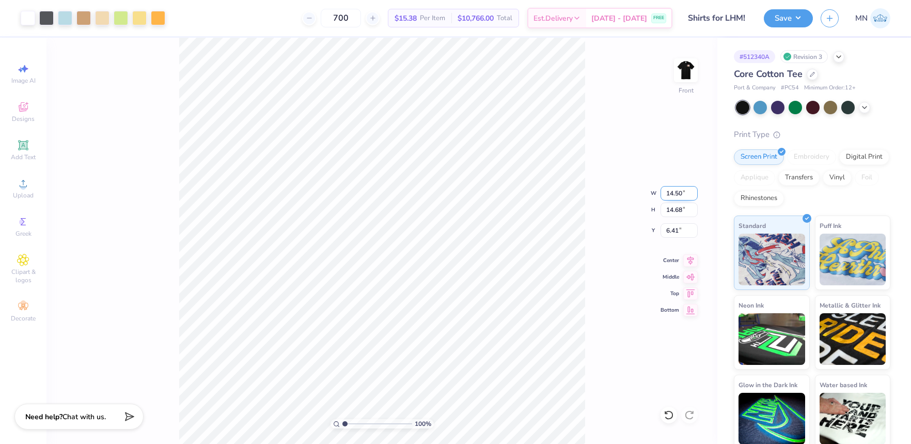
click at [684, 195] on input "14.50" at bounding box center [679, 193] width 37 height 14
click at [680, 190] on input "14.50" at bounding box center [679, 193] width 37 height 14
type input "12"
